Goal: Task Accomplishment & Management: Complete application form

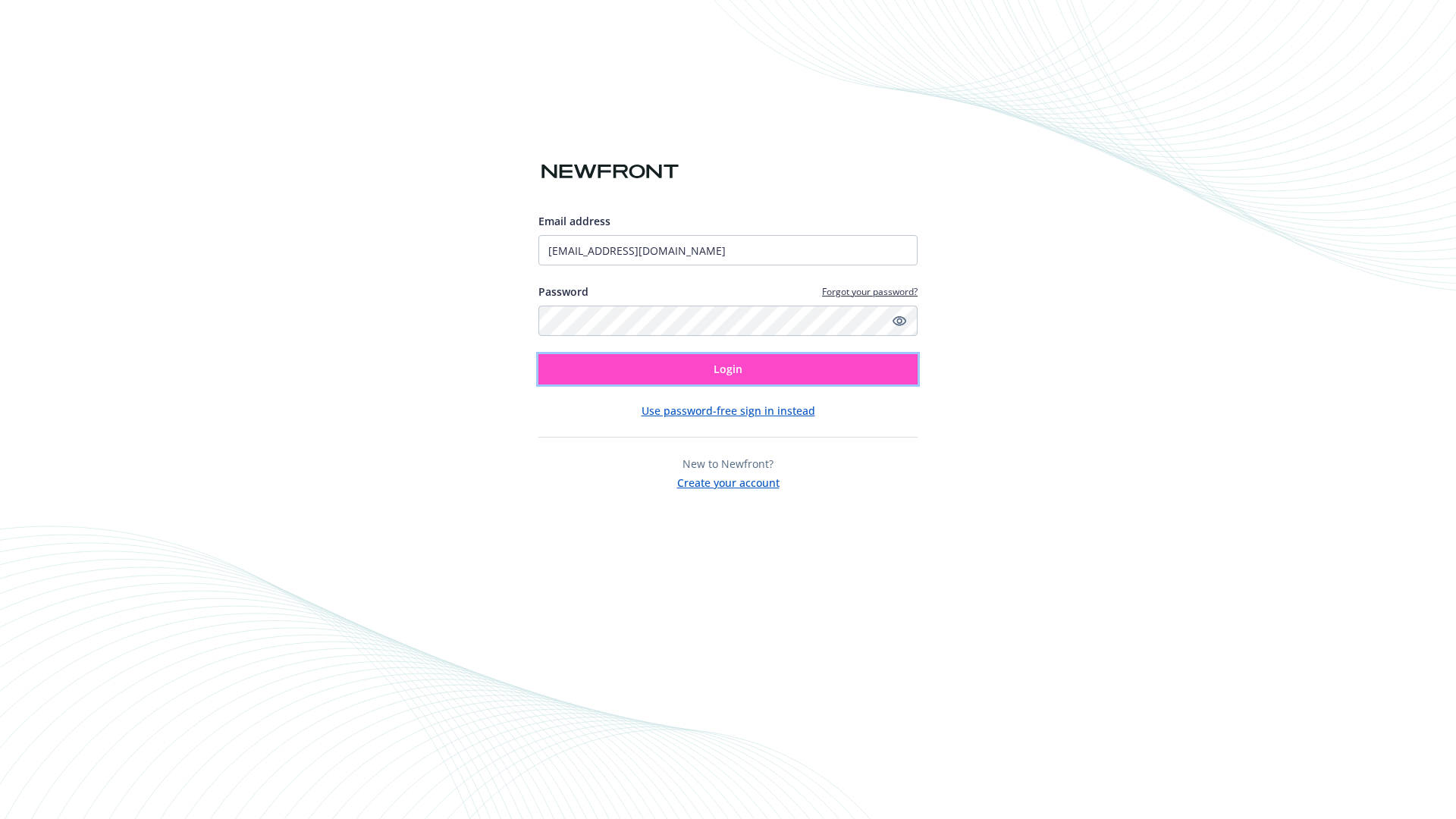
click at [728, 369] on span "Login" at bounding box center [728, 369] width 29 height 14
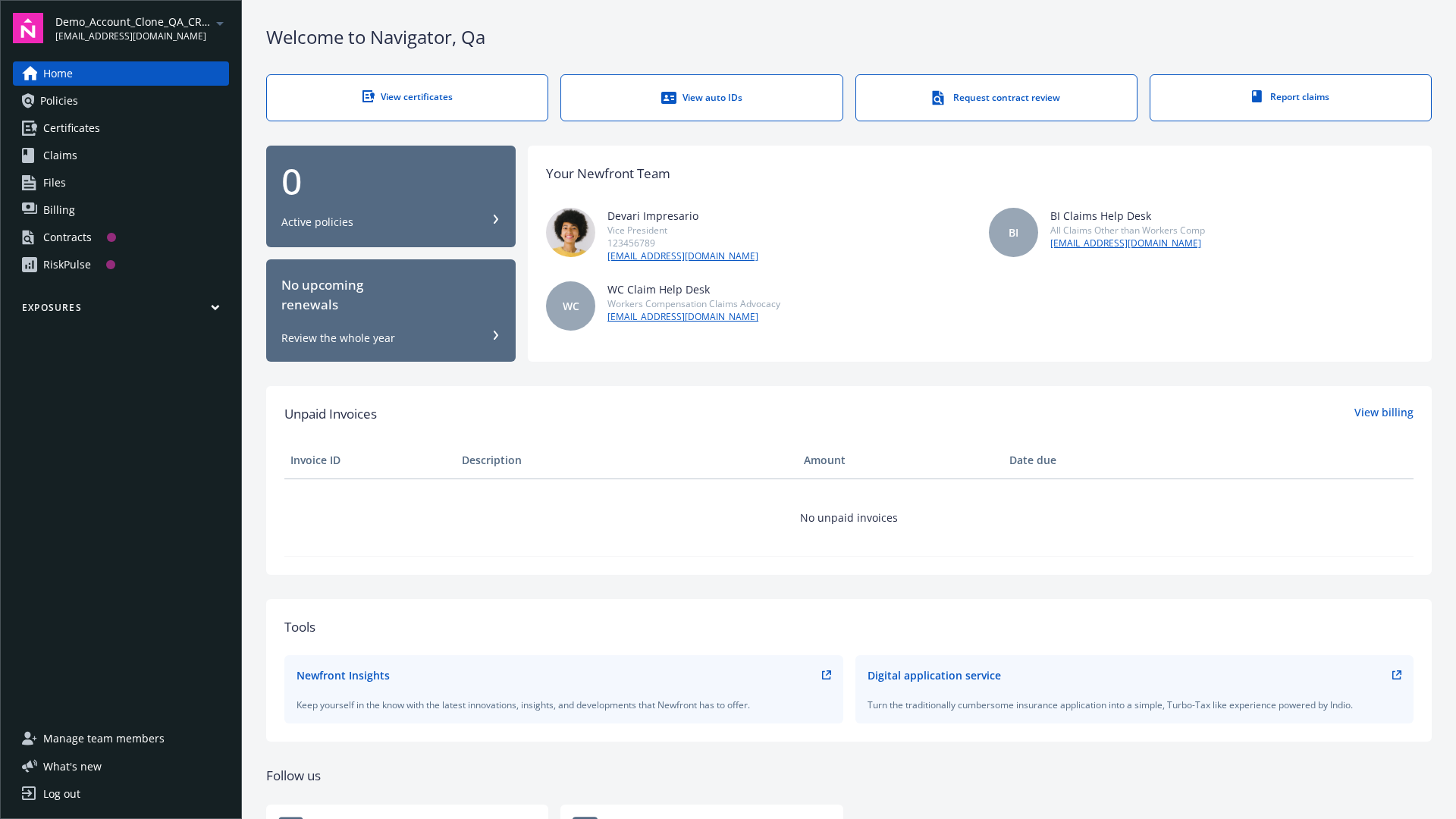
click at [142, 28] on span "Demo_Account_Clone_QA_CR_Tests_Prospect" at bounding box center [132, 22] width 155 height 16
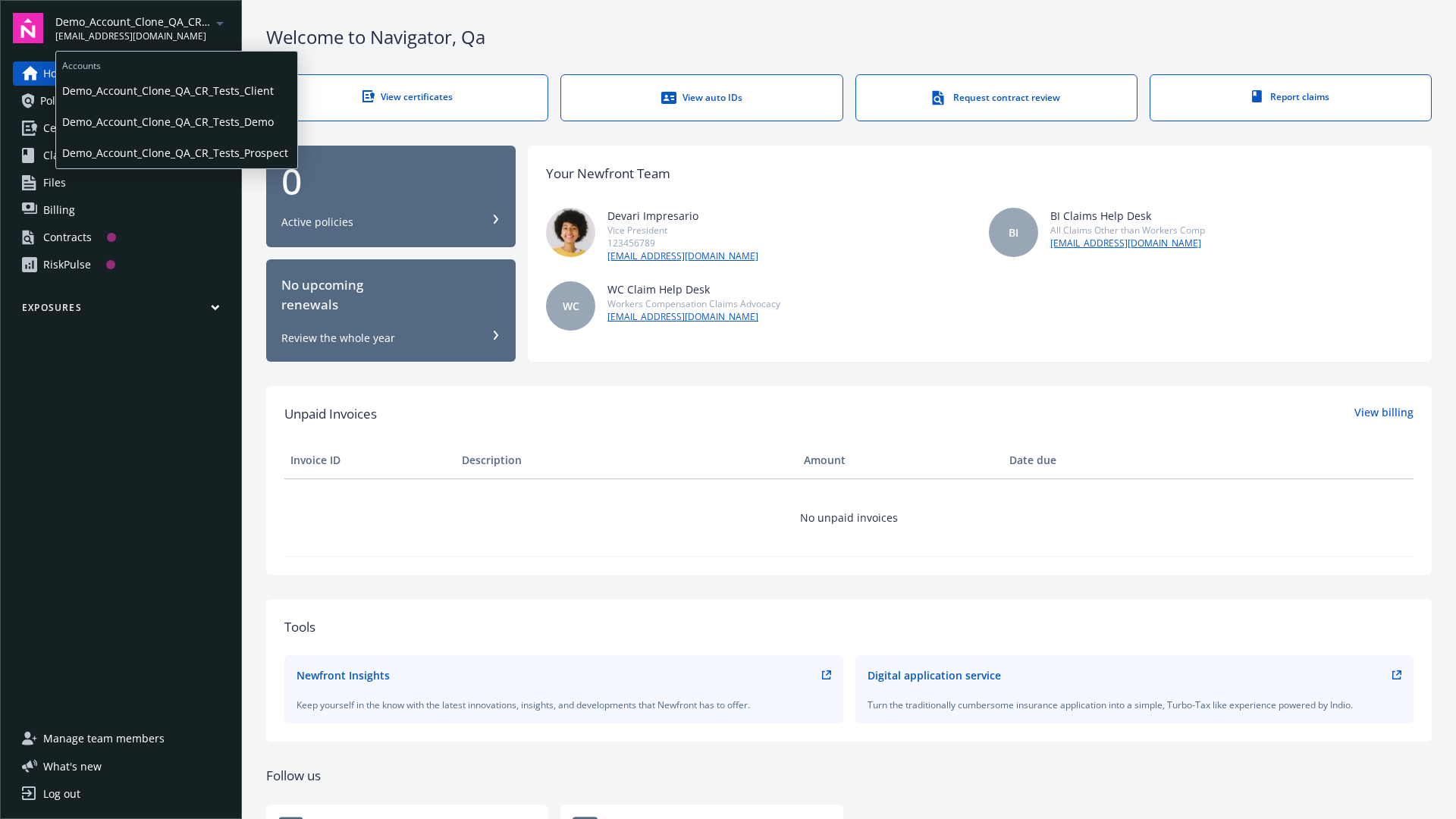
click at [175, 90] on span "Demo_Account_Clone_QA_CR_Tests_Client" at bounding box center [176, 90] width 229 height 31
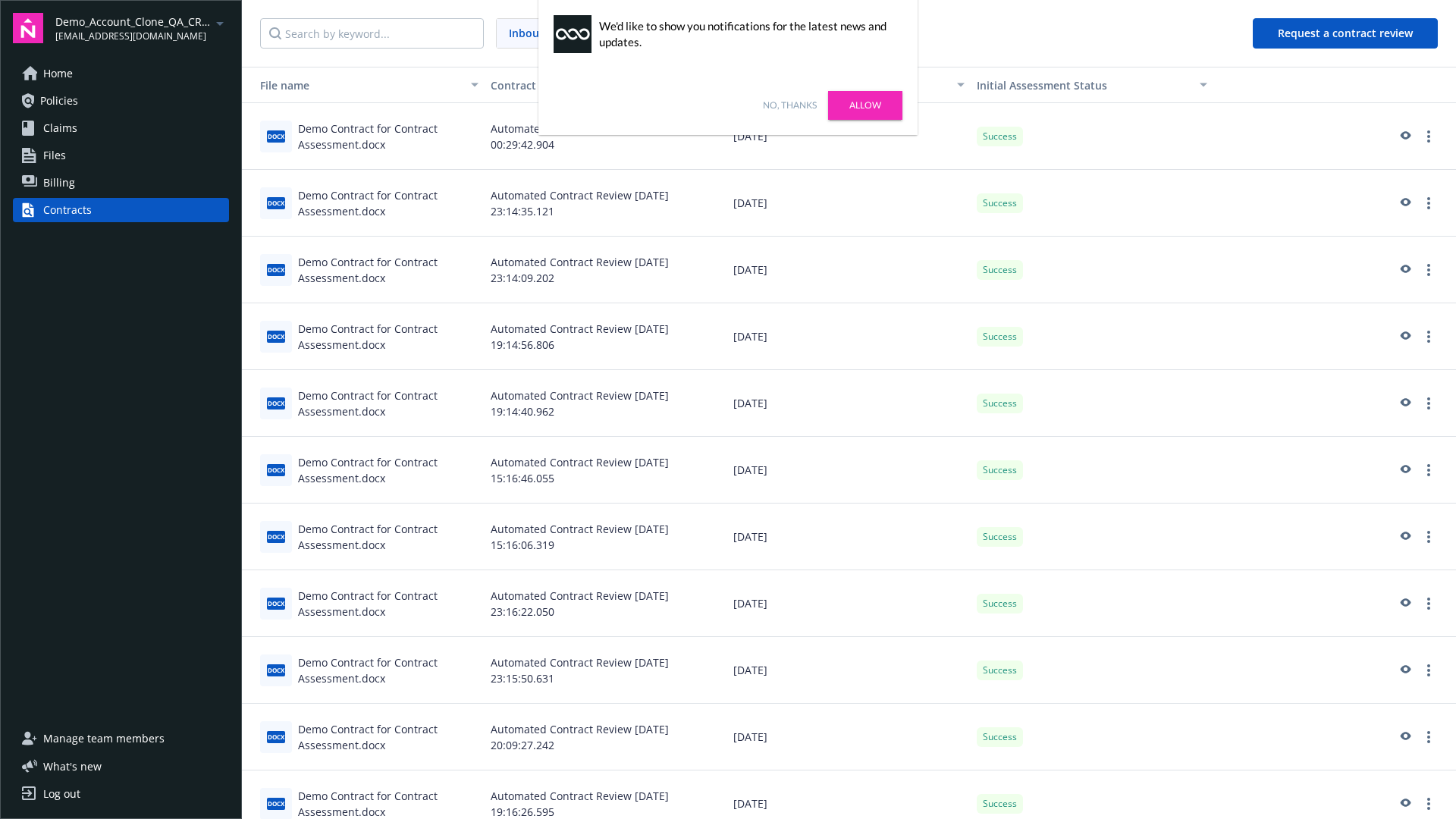
click at [789, 105] on link "No, thanks" at bounding box center [790, 105] width 54 height 14
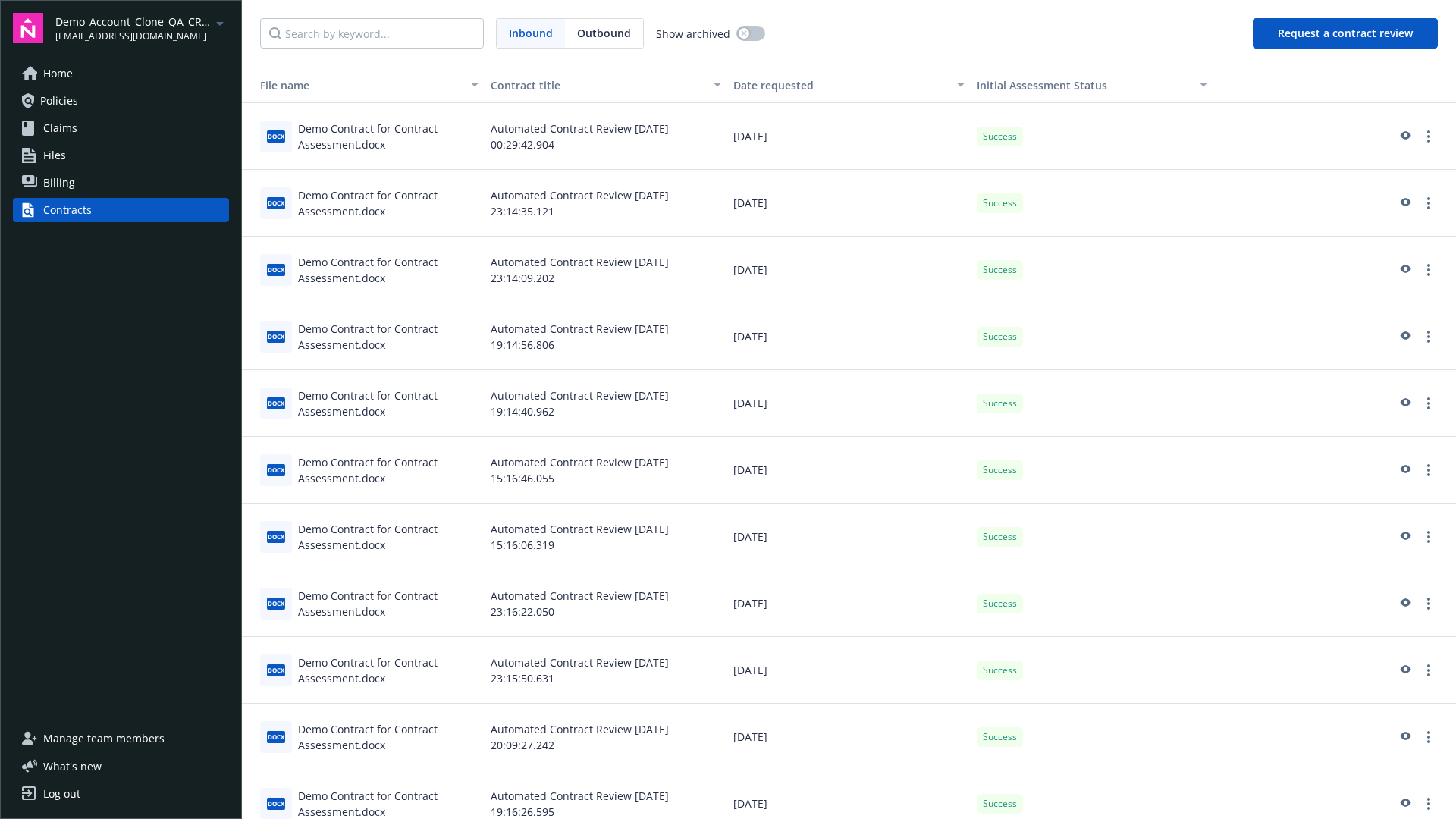
click at [1346, 33] on button "Request a contract review" at bounding box center [1345, 33] width 185 height 30
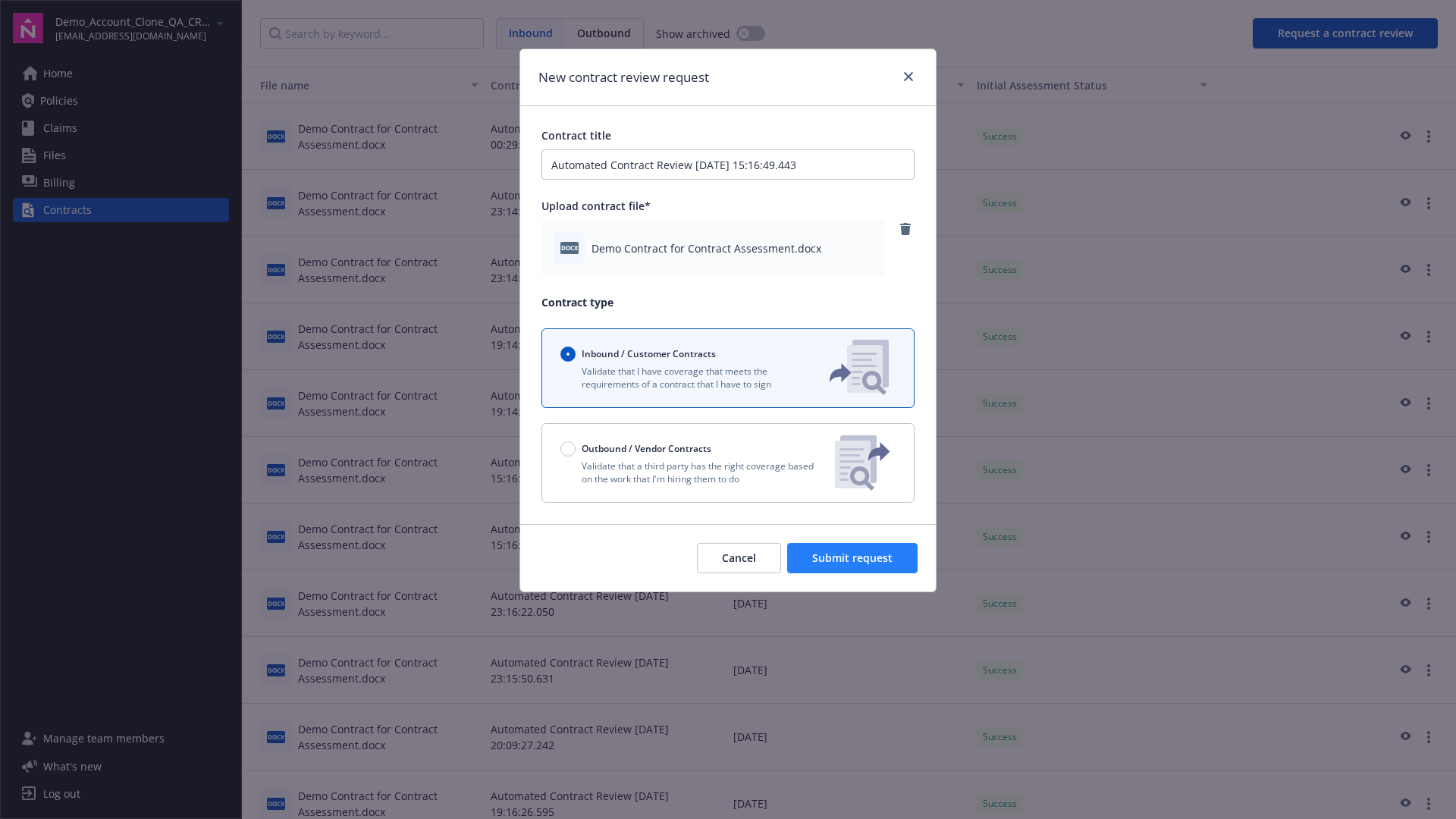
type input "Automated Contract Review [DATE] 15:16:49.443"
click at [853, 558] on span "Submit request" at bounding box center [852, 557] width 81 height 14
